Goal: Book appointment/travel/reservation

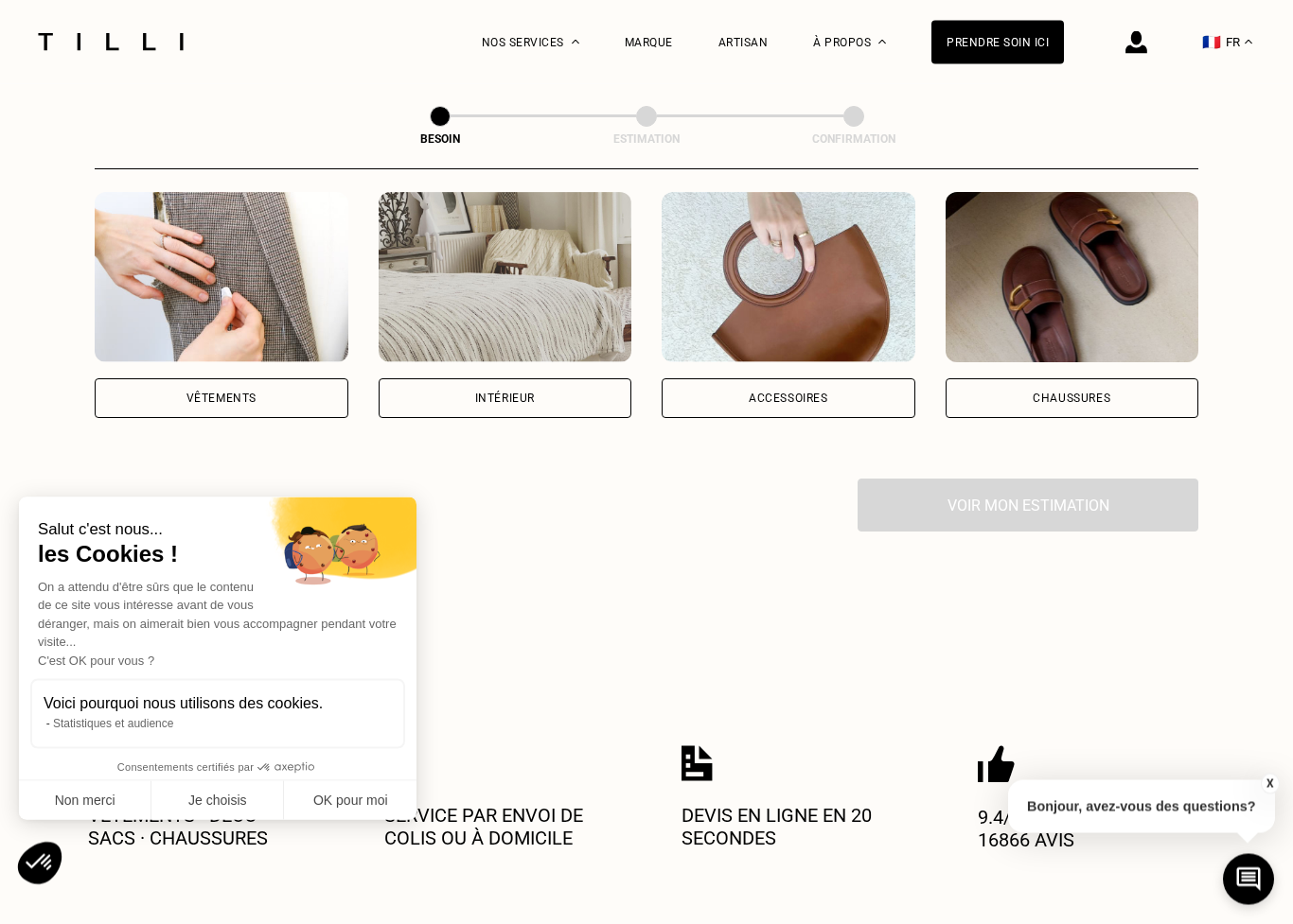
scroll to position [372, 0]
click at [319, 794] on button "OK pour moi" at bounding box center [350, 800] width 132 height 39
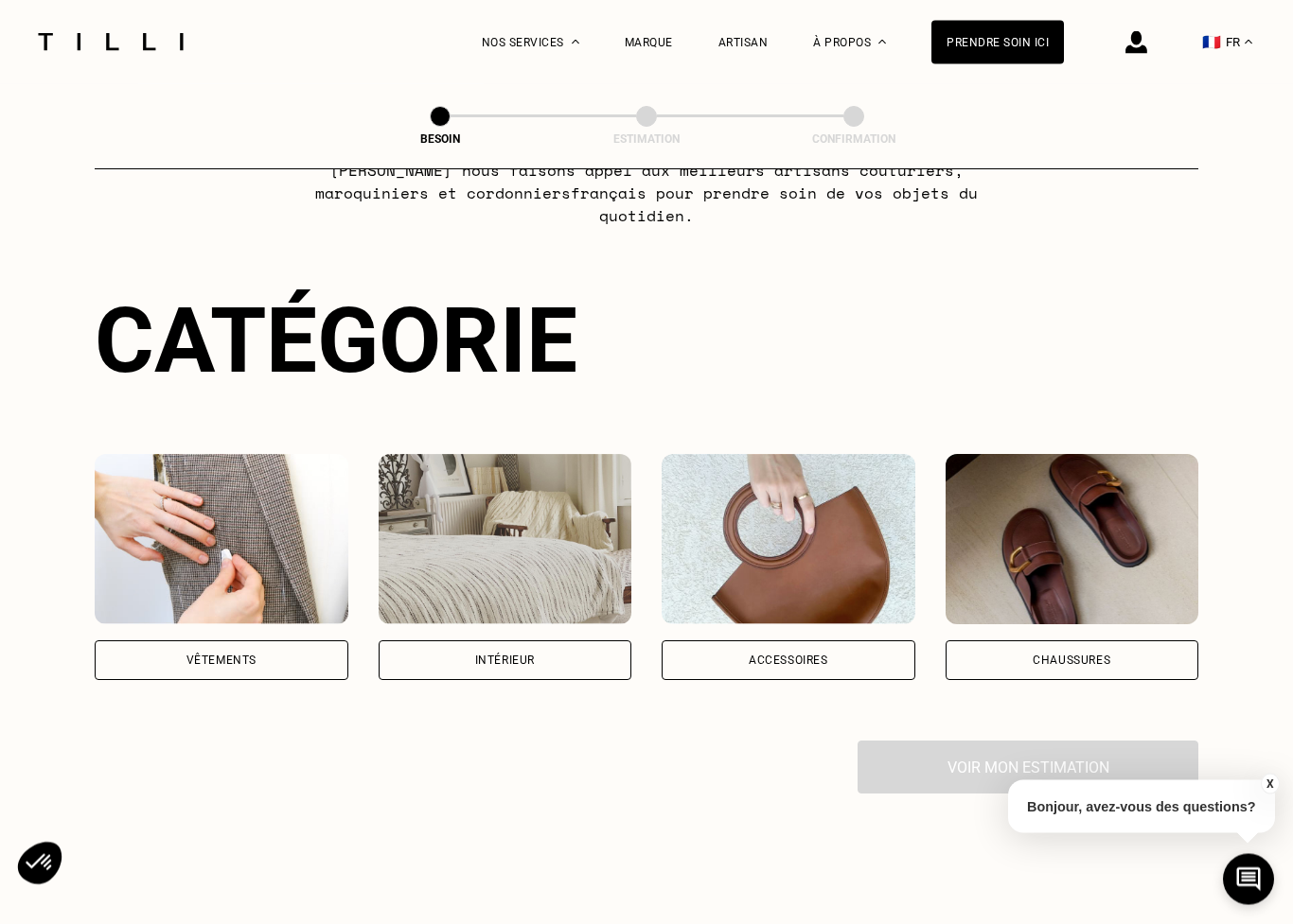
scroll to position [112, 0]
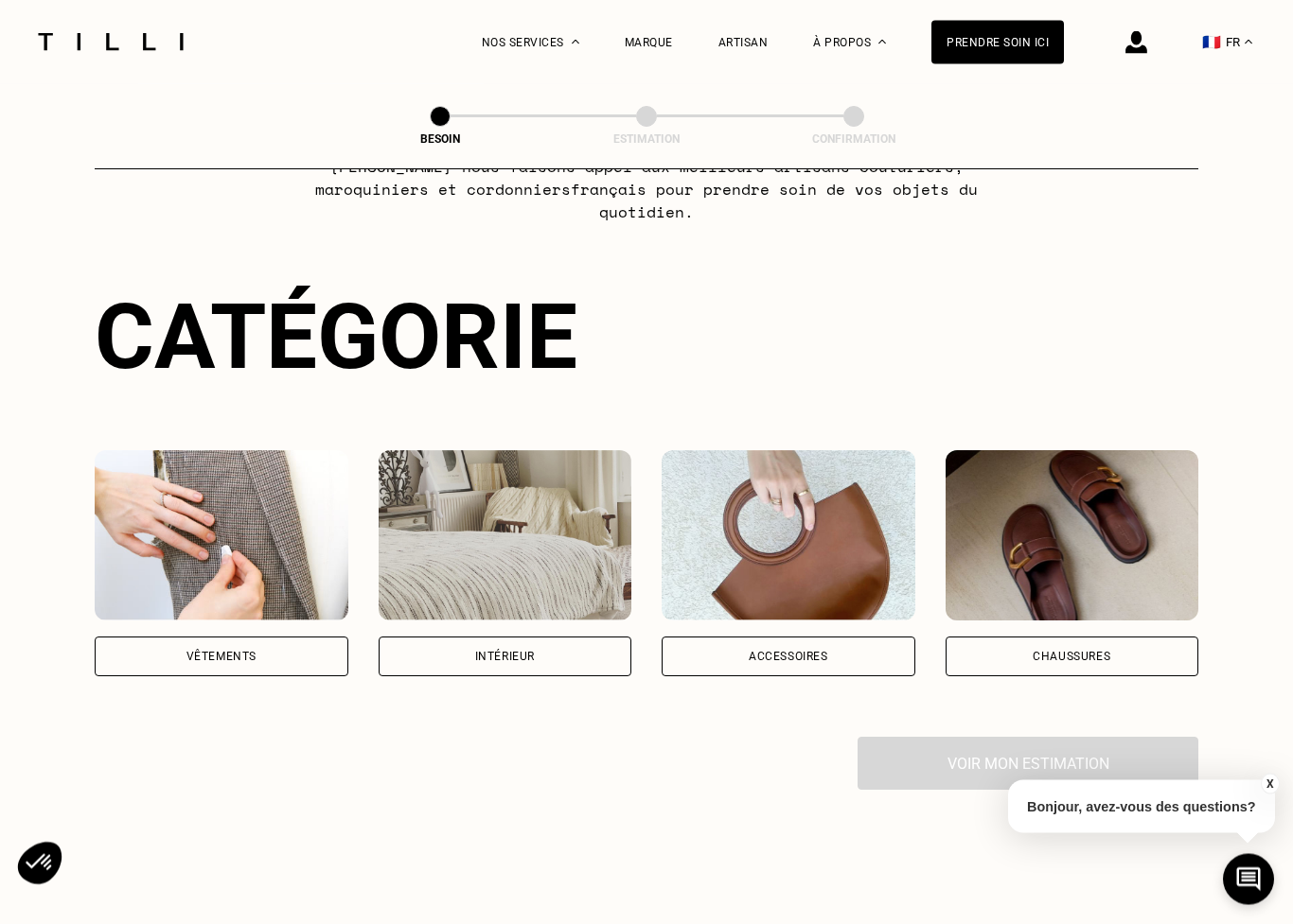
click at [475, 652] on div "Intérieur" at bounding box center [505, 657] width 60 height 12
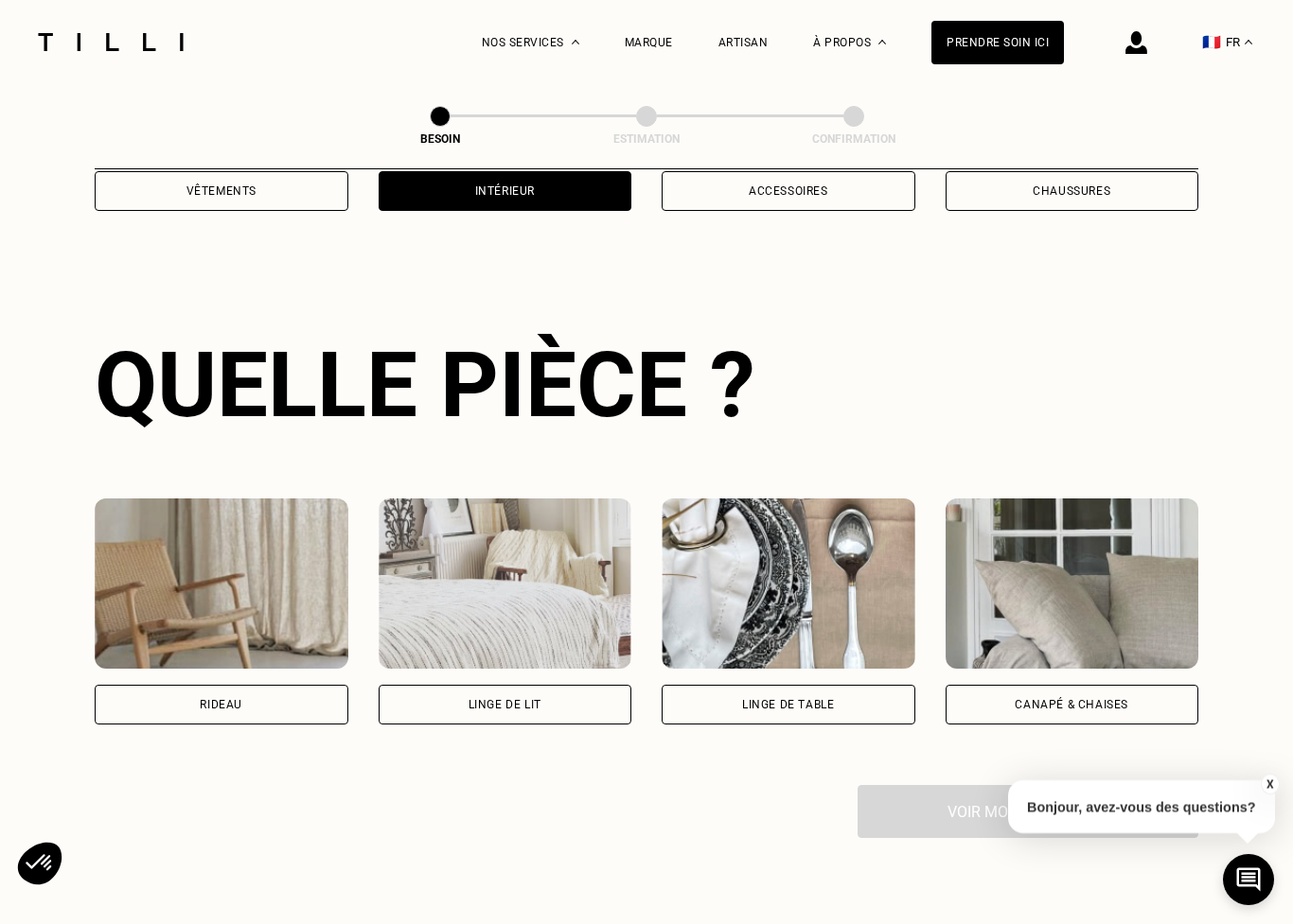
scroll to position [618, 0]
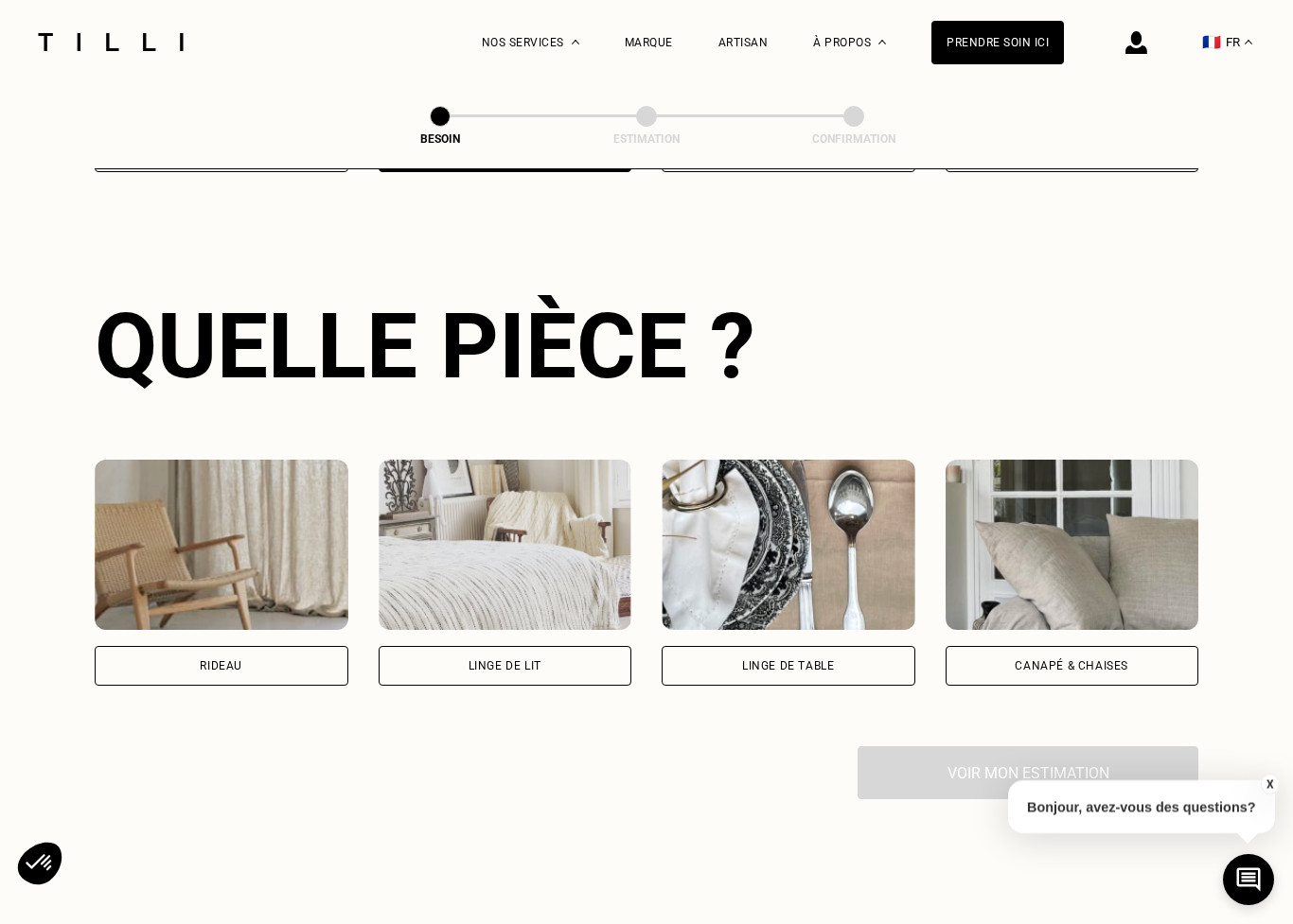
click at [213, 660] on div "Rideau" at bounding box center [221, 666] width 42 height 12
select select "FR"
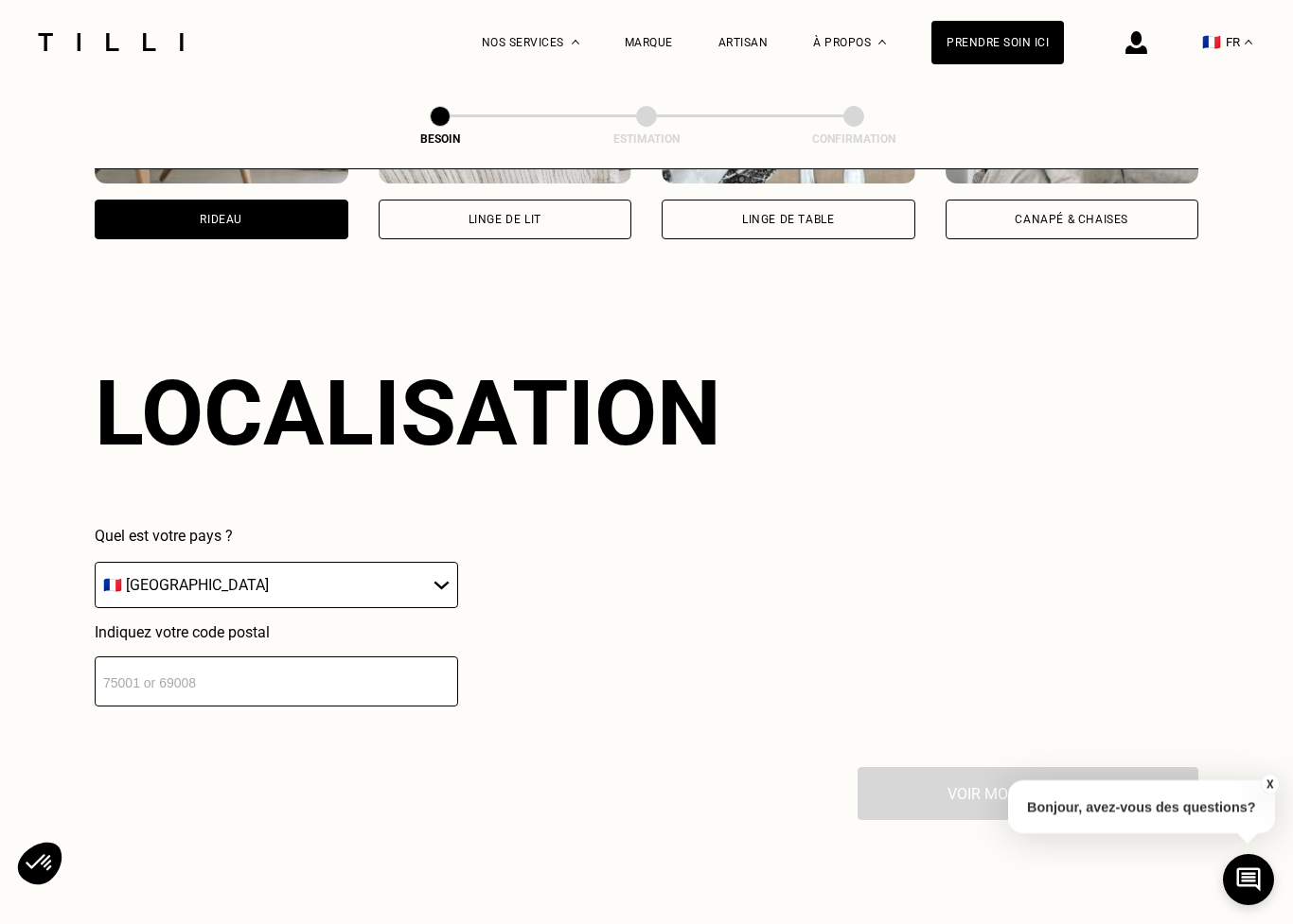
scroll to position [1132, 0]
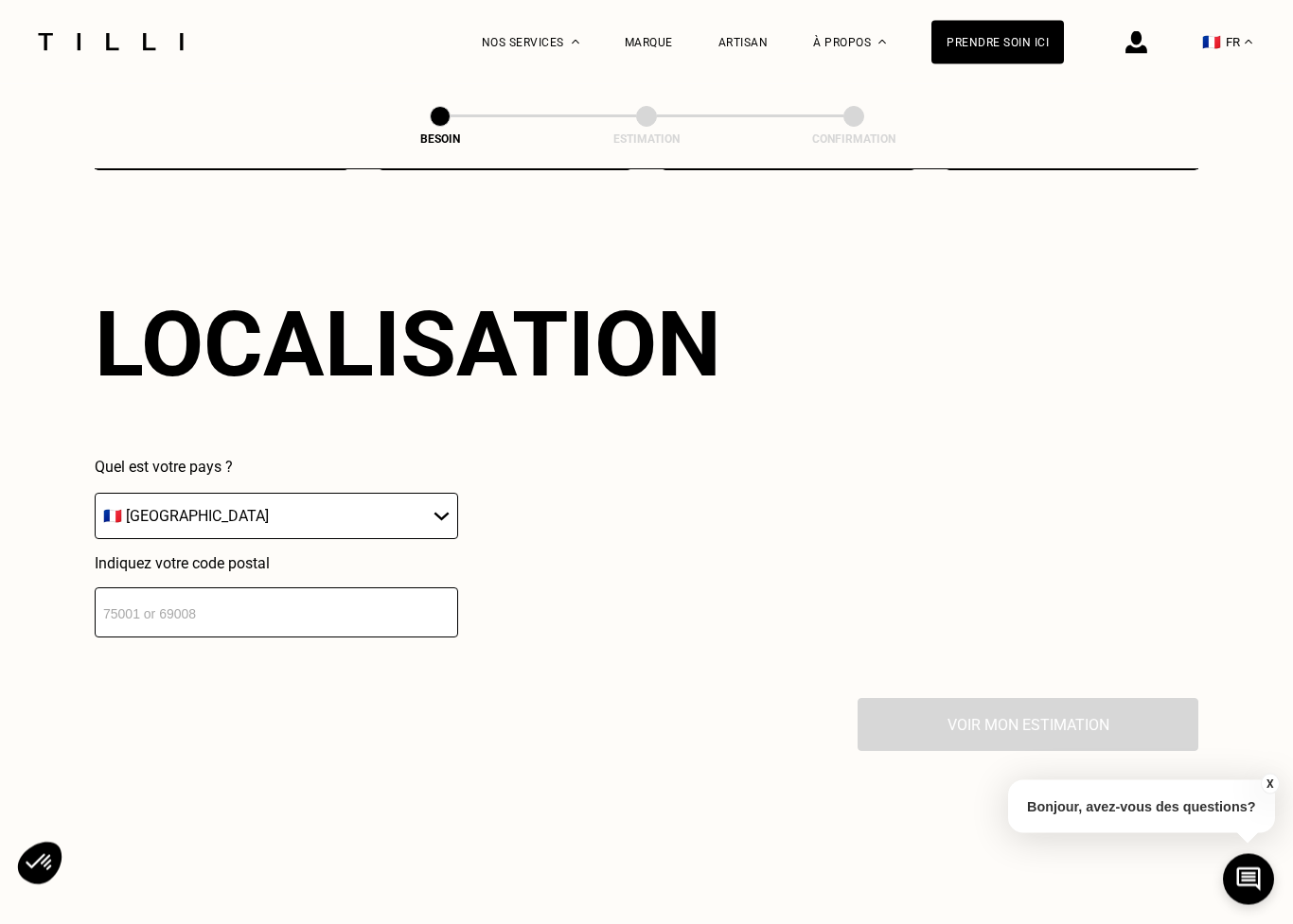
click at [140, 599] on input "number" at bounding box center [276, 613] width 364 height 50
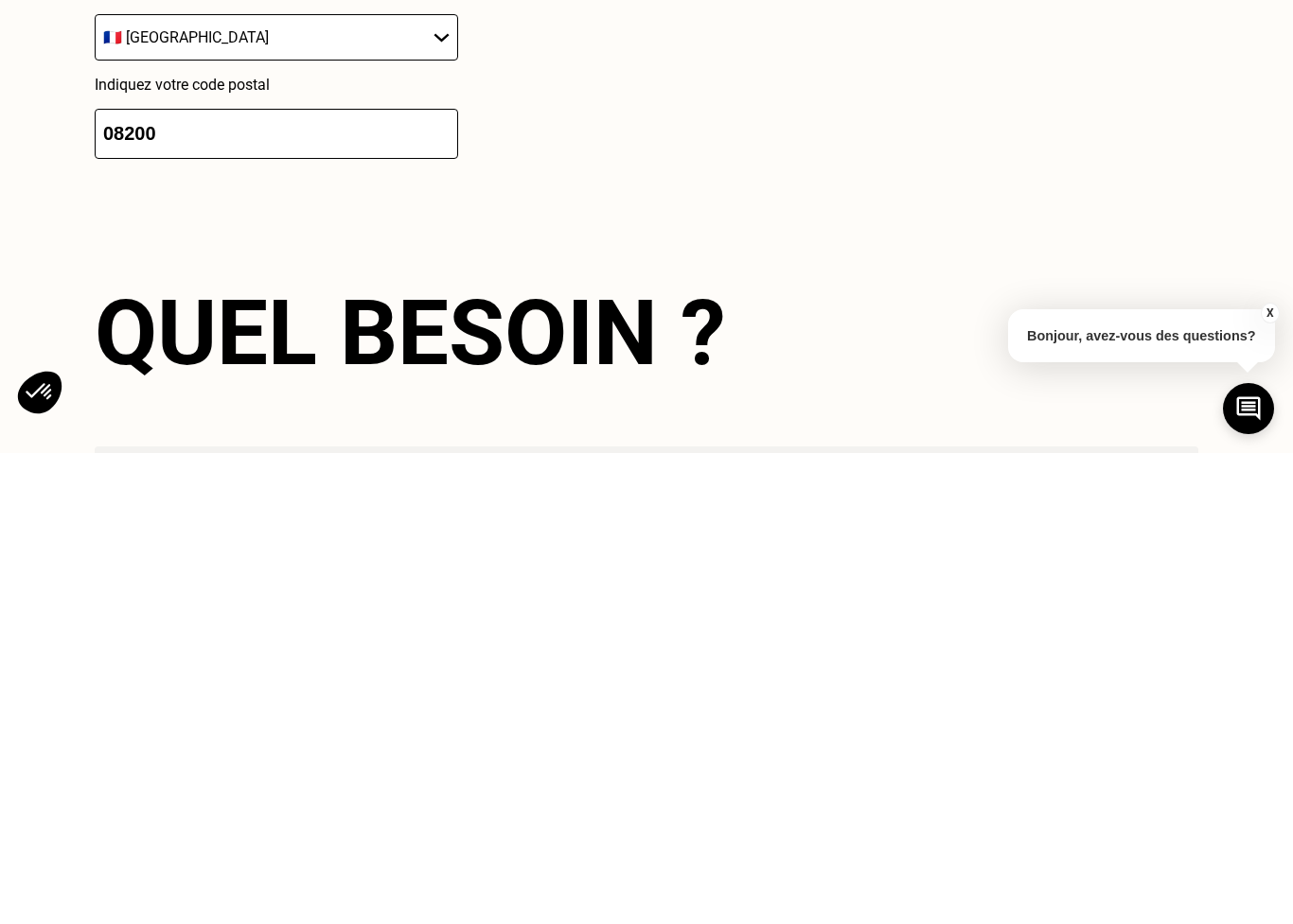
scroll to position [1612, 0]
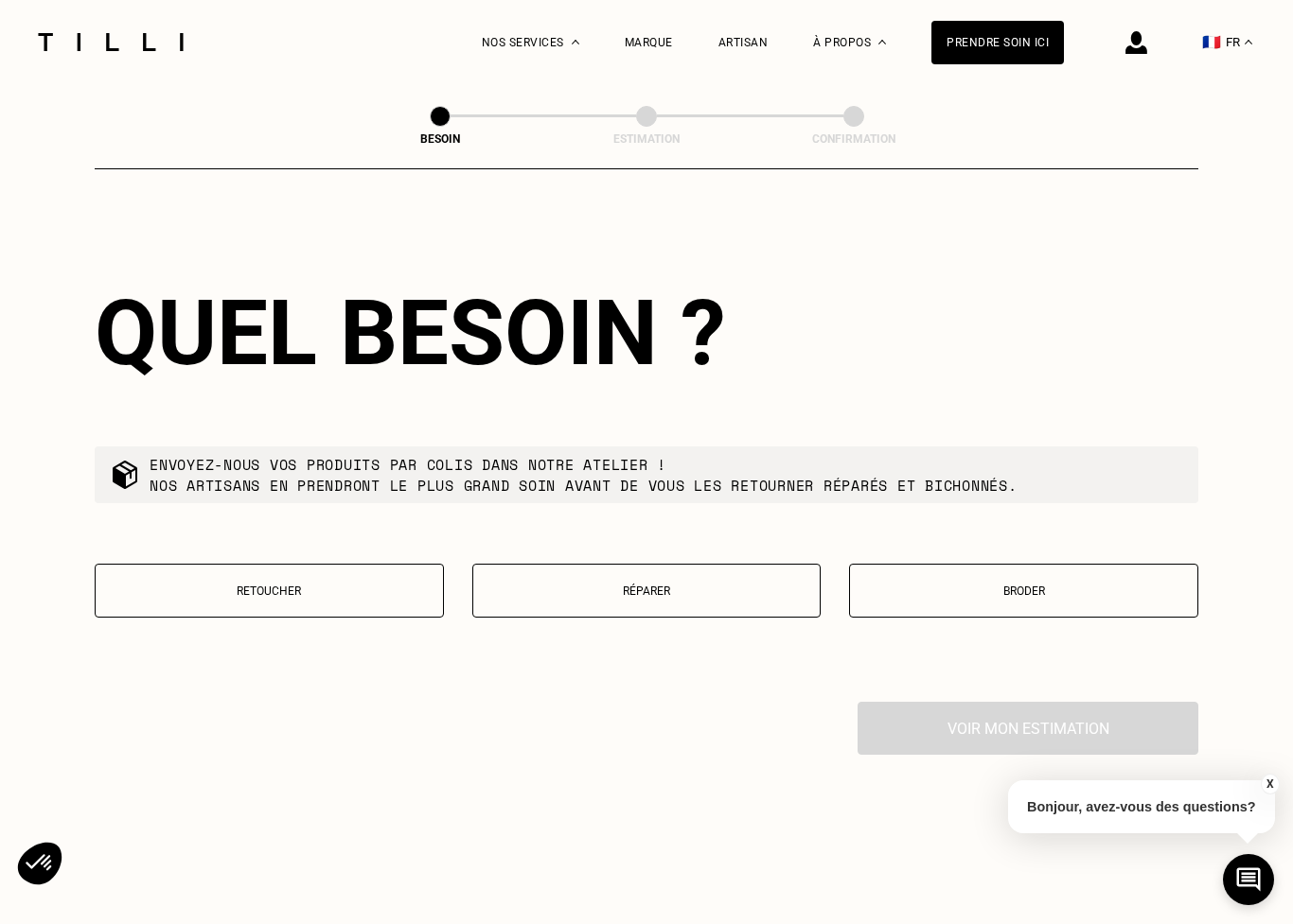
type input "08200"
click at [241, 585] on p "Retoucher" at bounding box center [269, 591] width 328 height 13
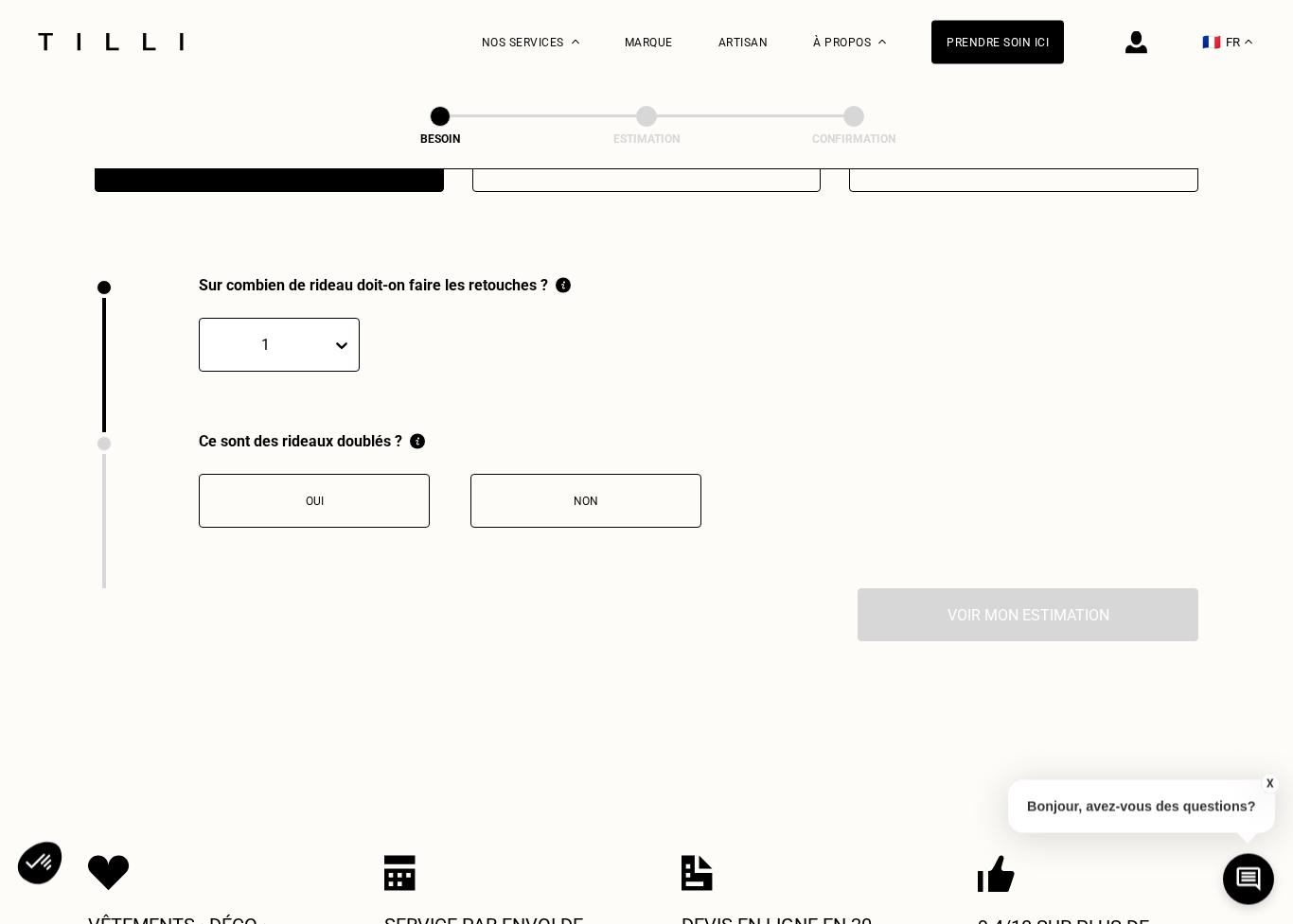
scroll to position [2098, 0]
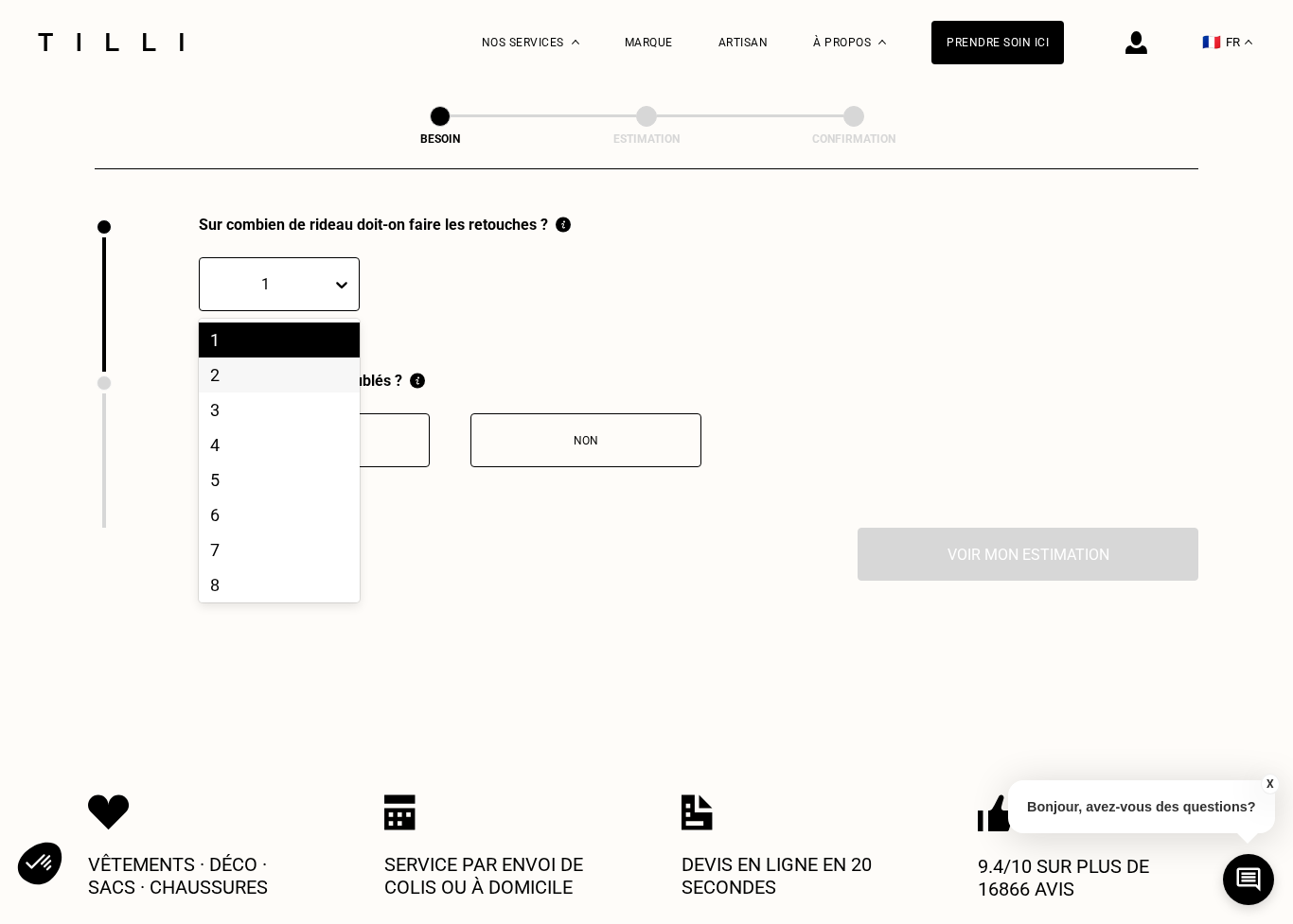
click at [214, 373] on div "2" at bounding box center [279, 375] width 161 height 35
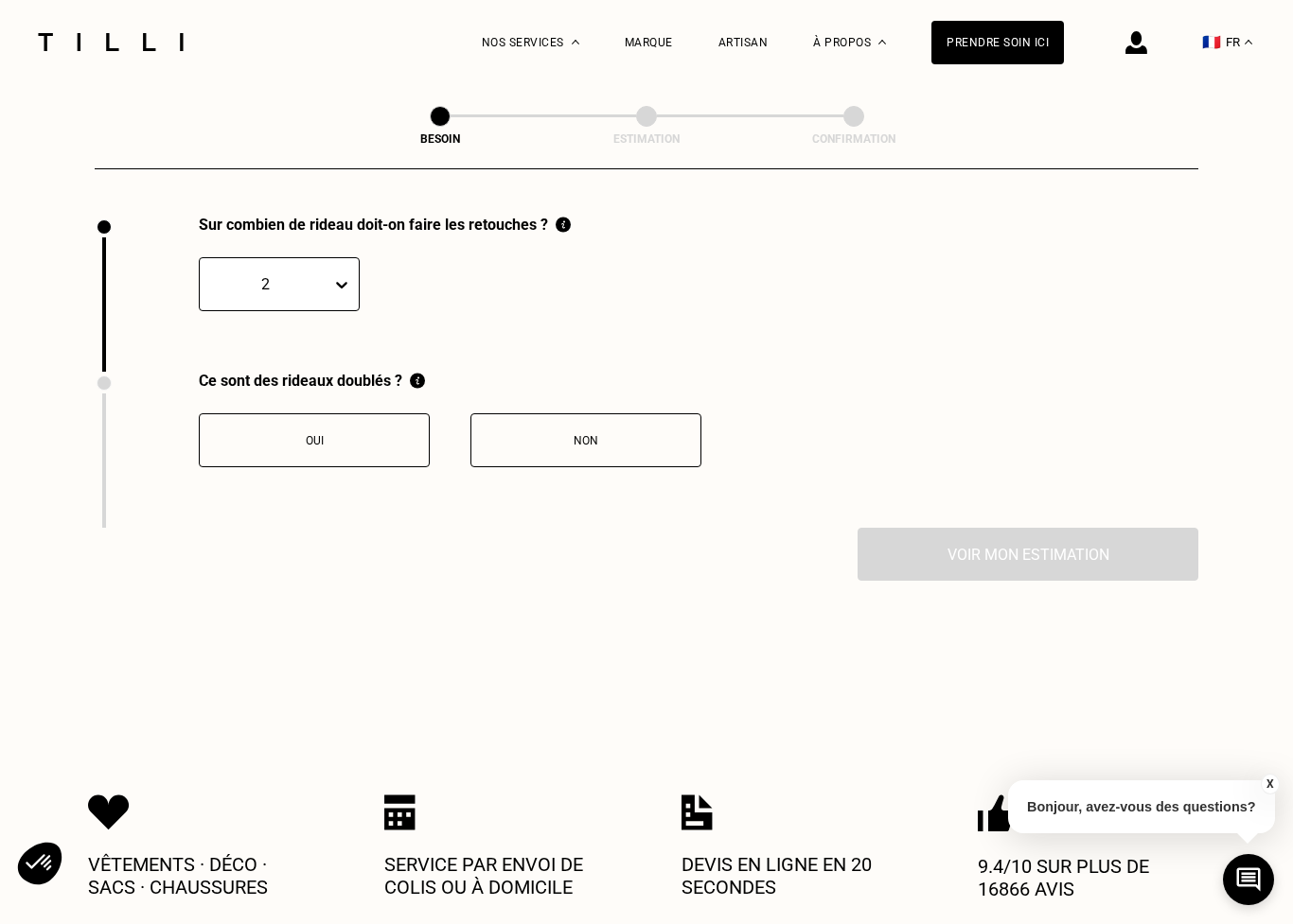
click at [299, 437] on div "Oui" at bounding box center [314, 441] width 210 height 13
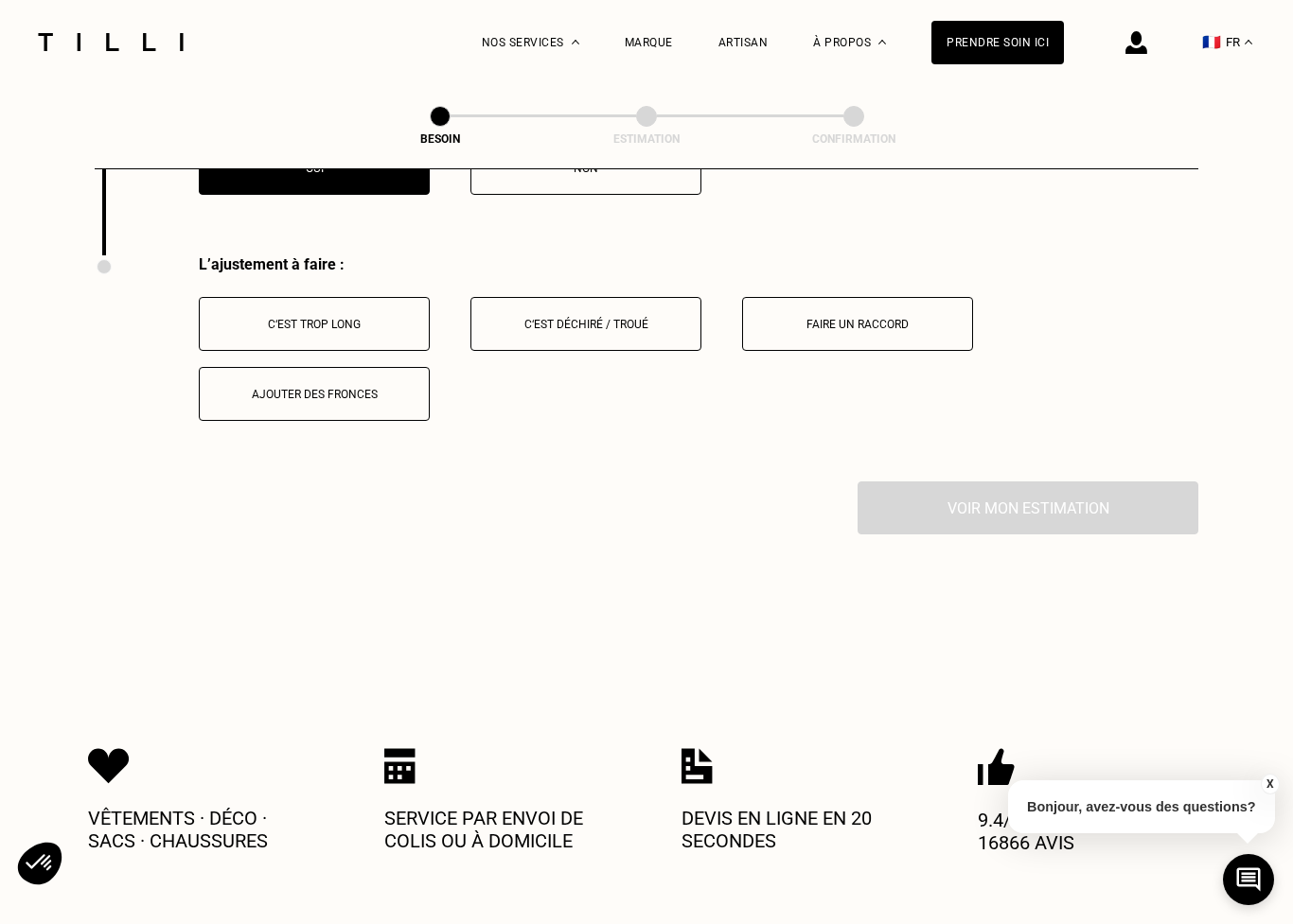
scroll to position [2410, 0]
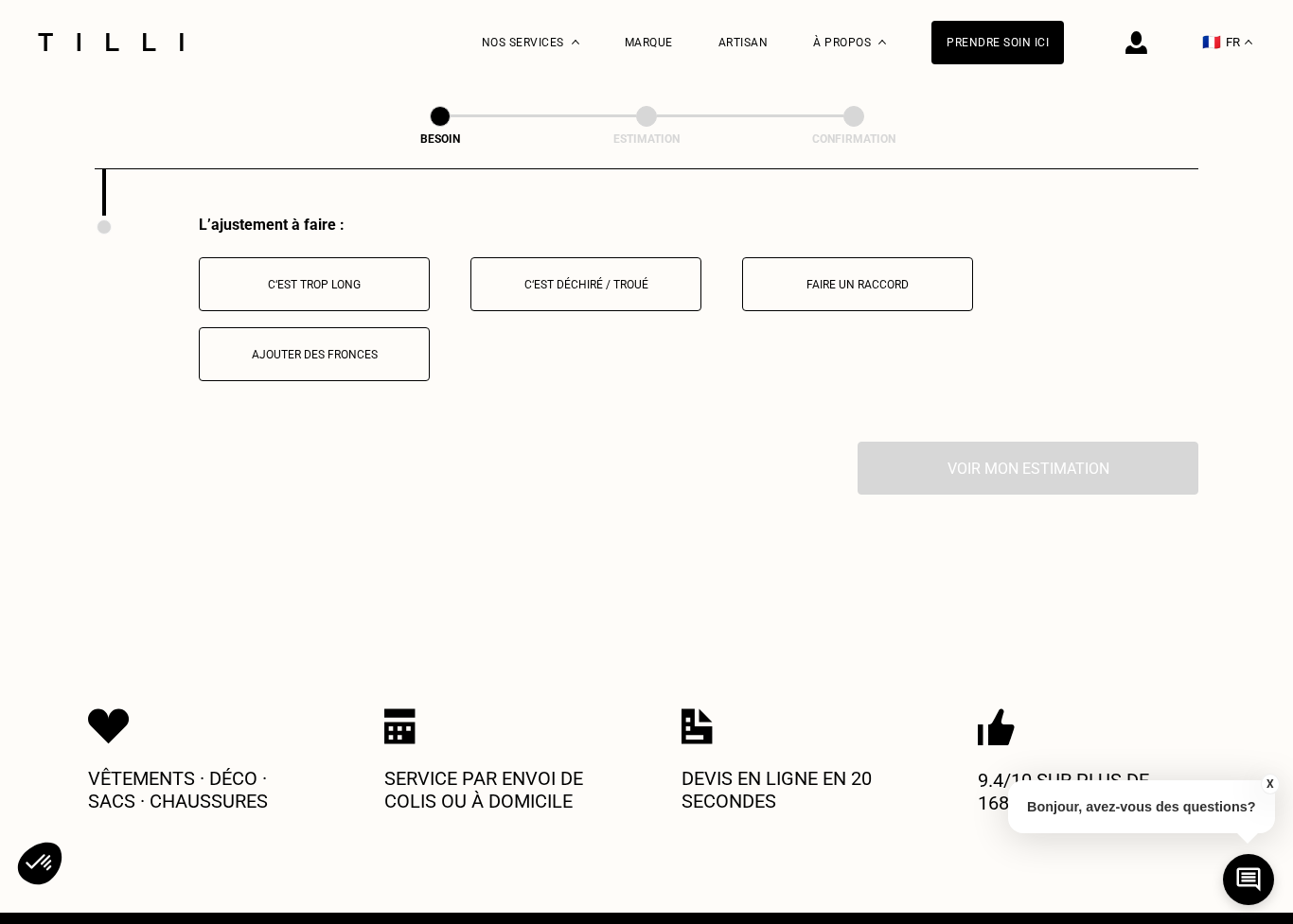
click at [259, 281] on div "C‘est trop long" at bounding box center [314, 285] width 210 height 13
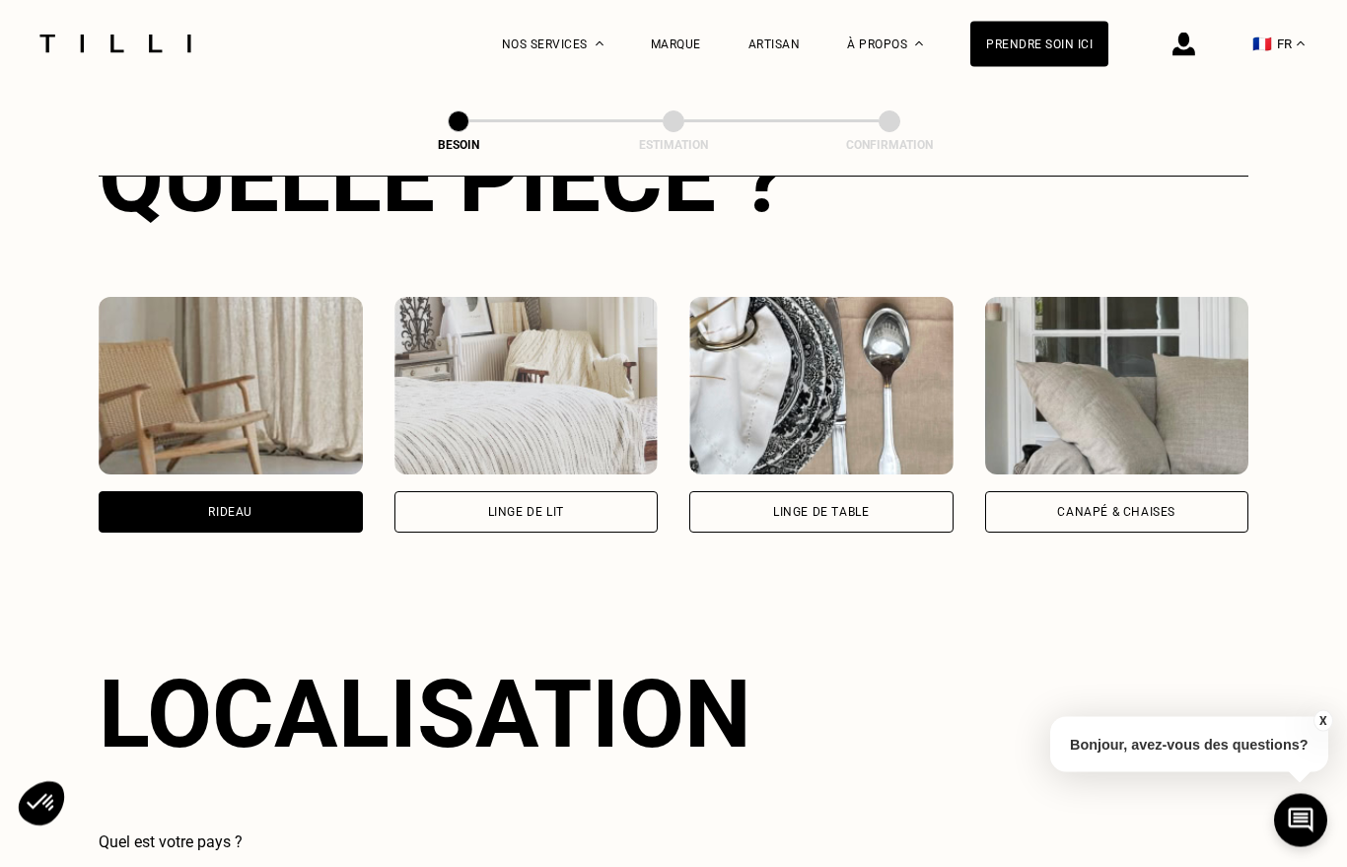
scroll to position [0, 0]
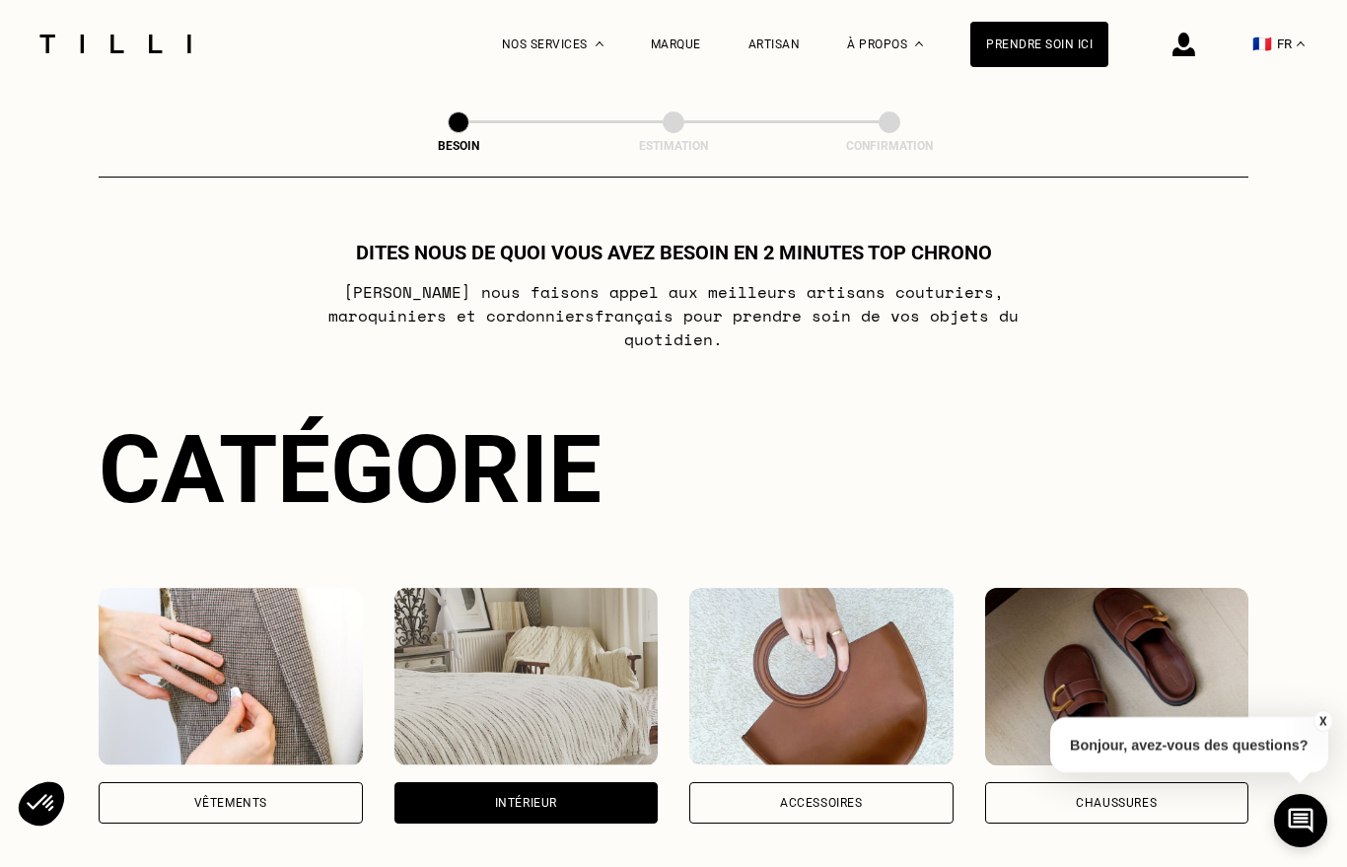
click at [96, 50] on img at bounding box center [116, 44] width 166 height 19
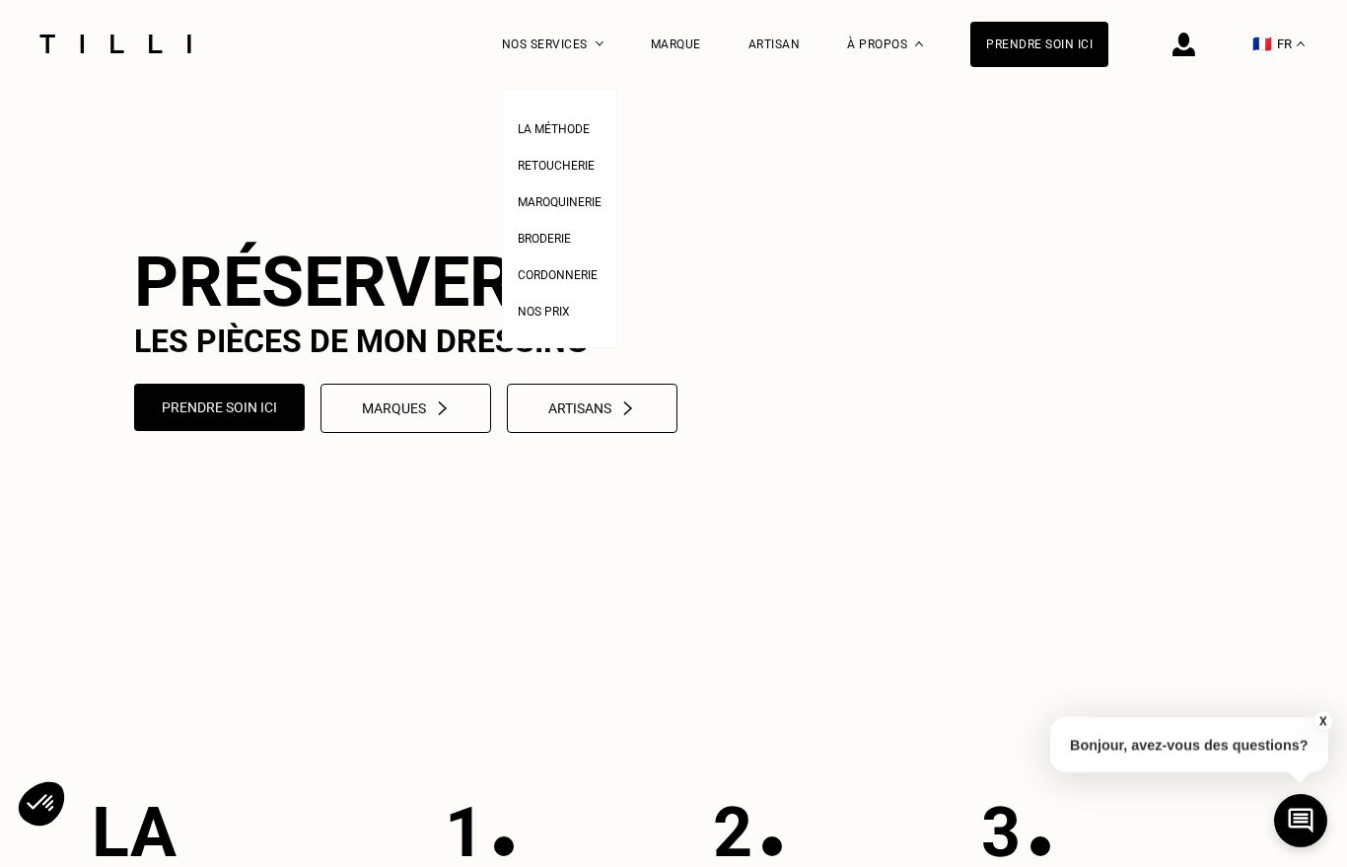
click at [519, 319] on link "Nos prix" at bounding box center [544, 309] width 52 height 21
select select "FR"
